Goal: Information Seeking & Learning: Learn about a topic

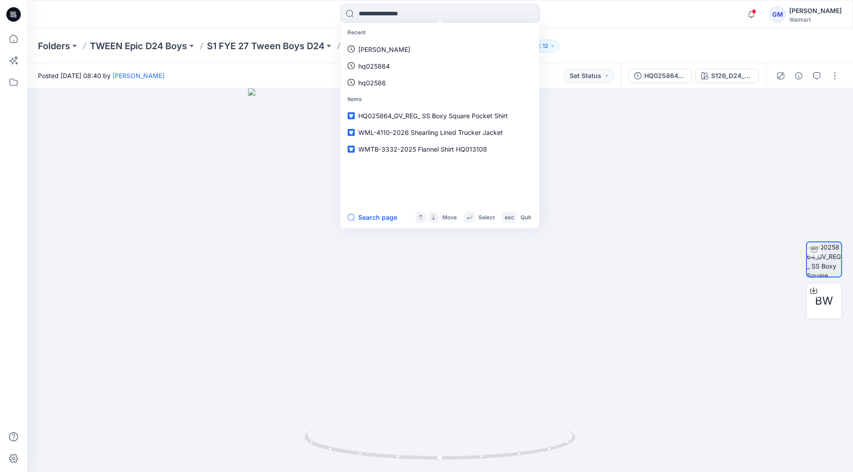
drag, startPoint x: 0, startPoint y: 0, endPoint x: 379, endPoint y: 17, distance: 379.3
click at [379, 17] on input at bounding box center [440, 14] width 199 height 18
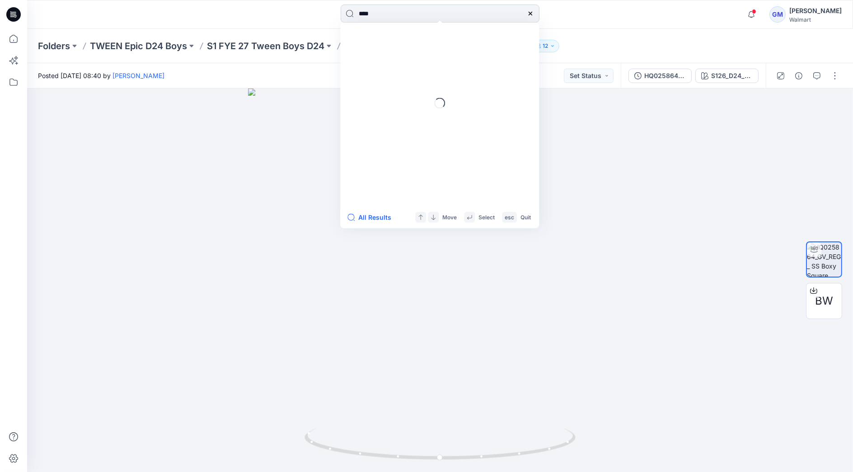
type input "****"
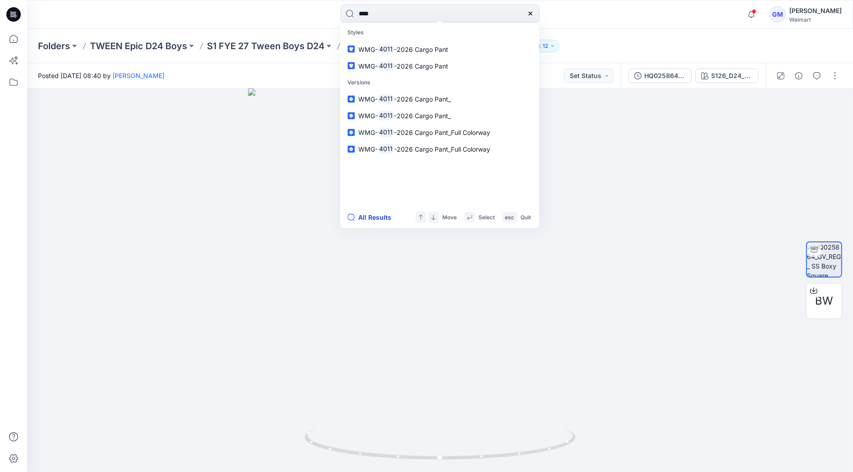
click at [373, 217] on button "All Results" at bounding box center [372, 217] width 50 height 11
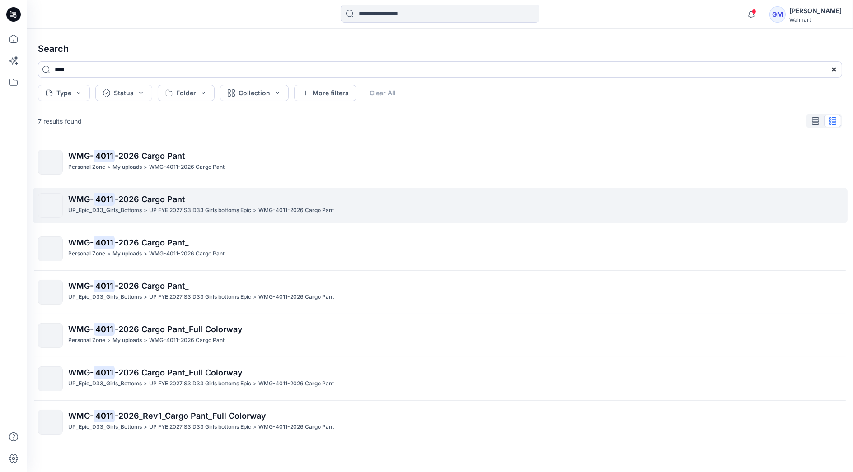
click at [197, 211] on p "UP FYE 2027 S3 D33 Girls bottoms Epic" at bounding box center [200, 210] width 102 height 9
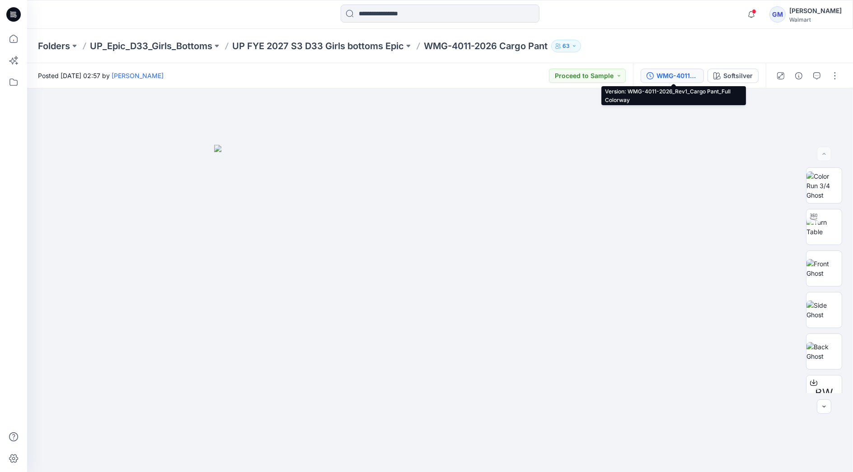
click at [673, 79] on div "WMG-4011-2026_Rev1_Cargo Pant_Full Colorway" at bounding box center [677, 76] width 42 height 10
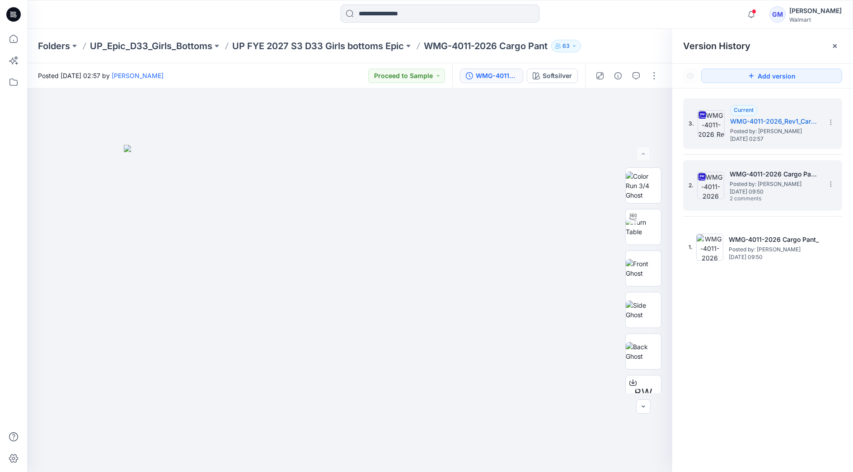
click at [744, 180] on span "Posted by: [PERSON_NAME]" at bounding box center [774, 184] width 90 height 9
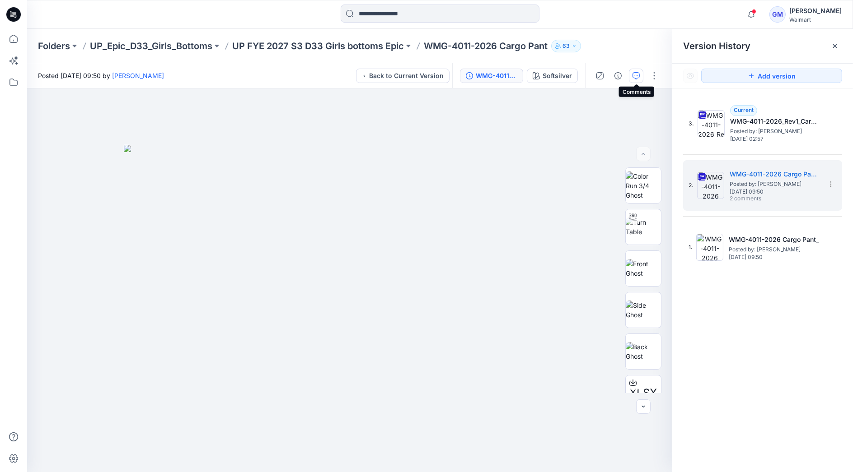
click at [636, 75] on icon "button" at bounding box center [635, 75] width 7 height 7
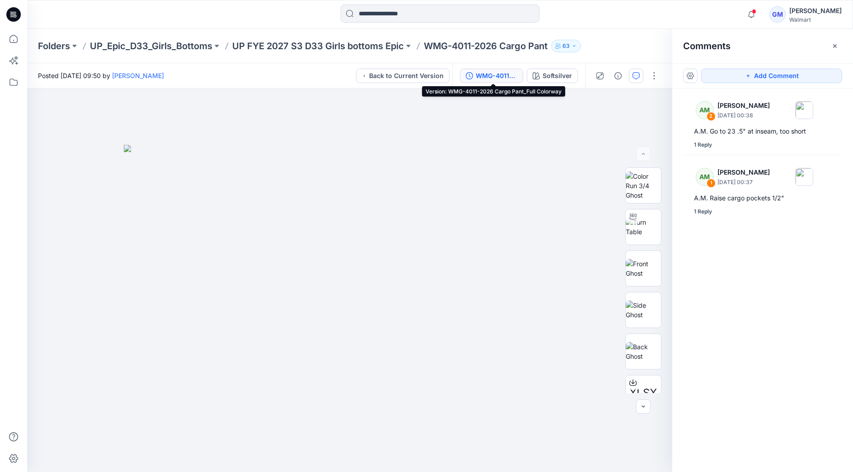
click at [500, 78] on div "WMG-4011-2026 Cargo Pant_Full Colorway" at bounding box center [497, 76] width 42 height 10
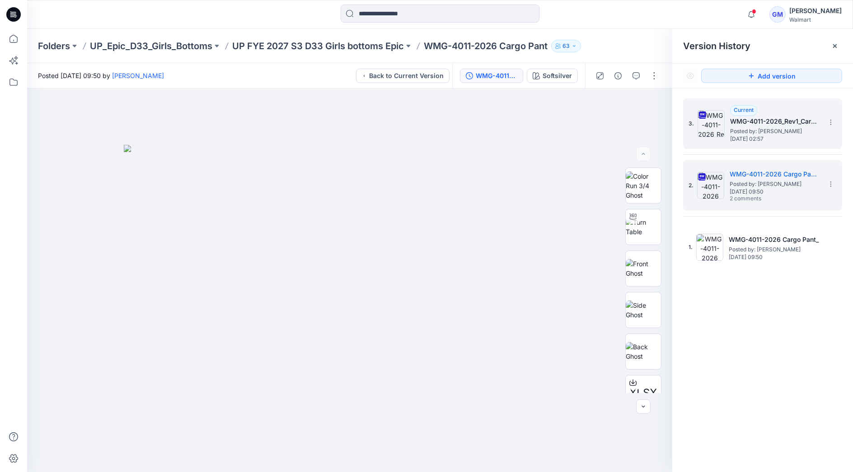
click at [768, 145] on div "3. Current WMG-4011-2026_Rev1_Cargo Pant_Full Colorway Posted by: [PERSON_NAME]…" at bounding box center [762, 123] width 159 height 51
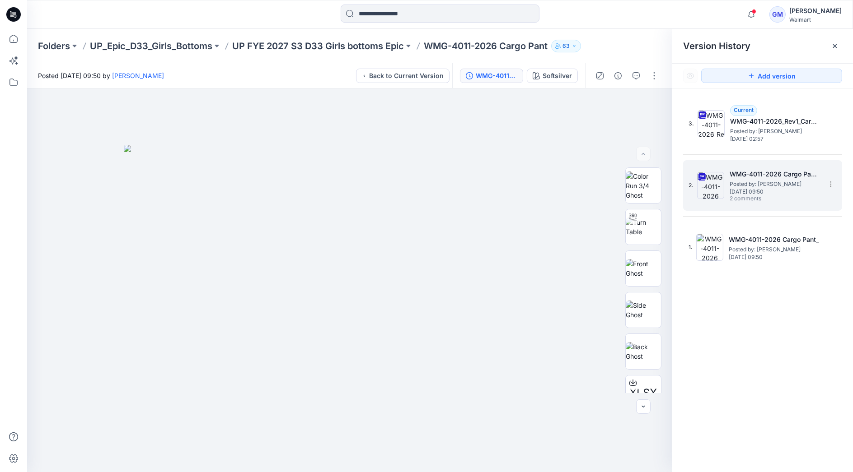
click at [764, 195] on span "[DATE] 09:50" at bounding box center [774, 192] width 90 height 6
click at [638, 80] on button "button" at bounding box center [636, 76] width 14 height 14
